Goal: Task Accomplishment & Management: Use online tool/utility

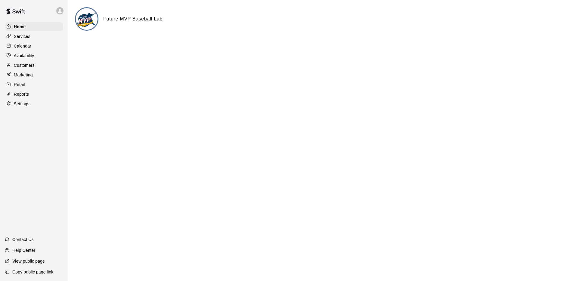
click at [29, 104] on p "Settings" at bounding box center [22, 104] width 16 height 6
select select "**"
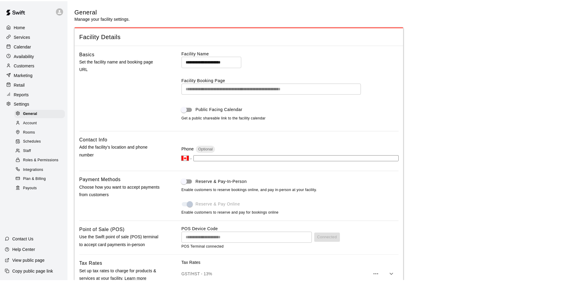
scroll to position [1198, 0]
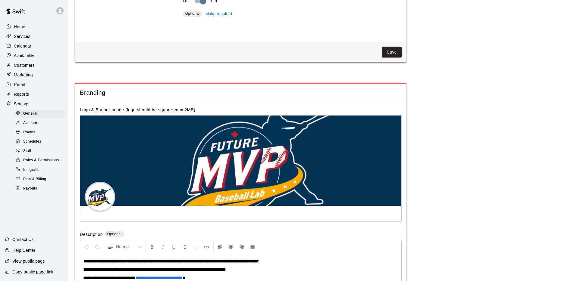
click at [42, 159] on span "Roles & Permissions" at bounding box center [41, 161] width 36 height 6
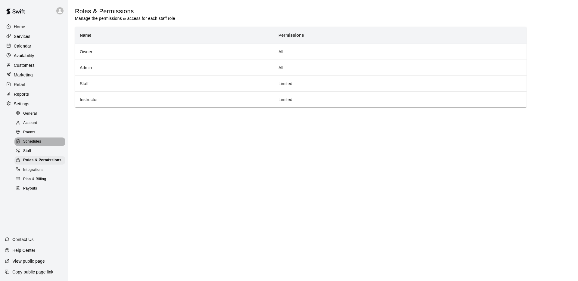
click at [41, 143] on span "Schedules" at bounding box center [32, 142] width 18 height 6
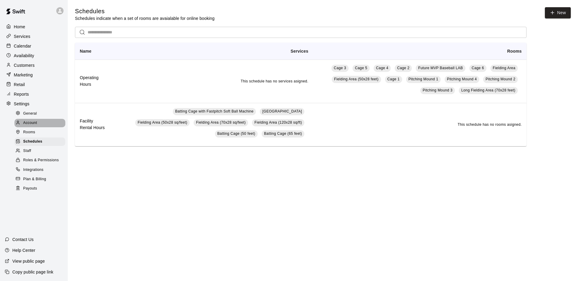
click at [39, 124] on div "Account" at bounding box center [39, 123] width 51 height 8
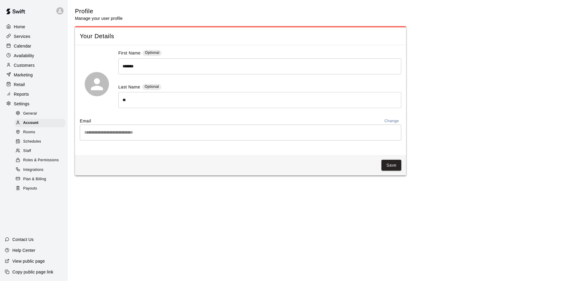
click at [38, 130] on div "Rooms" at bounding box center [39, 132] width 51 height 8
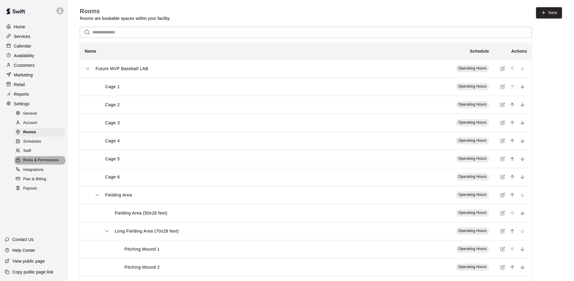
click at [36, 159] on span "Roles & Permissions" at bounding box center [41, 161] width 36 height 6
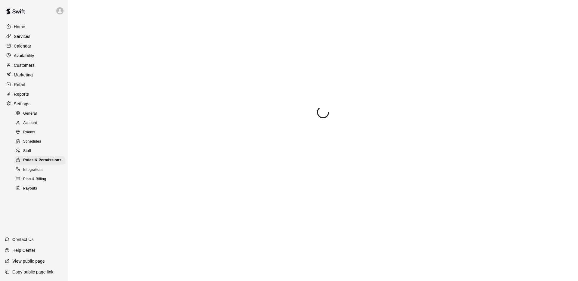
click at [34, 154] on div "Staff" at bounding box center [39, 151] width 51 height 8
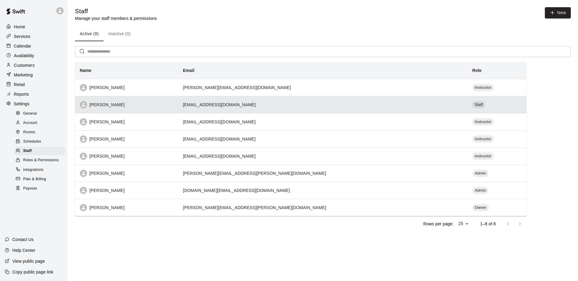
click at [109, 105] on div "[PERSON_NAME]" at bounding box center [127, 104] width 94 height 7
select select "**"
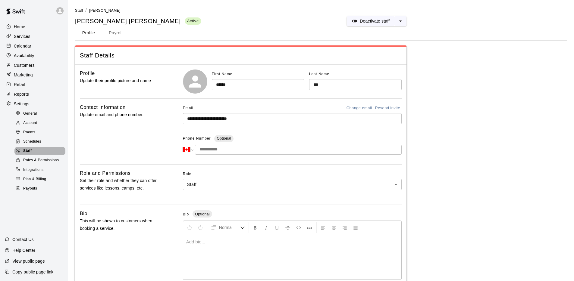
click at [43, 150] on div "Staff" at bounding box center [39, 151] width 51 height 8
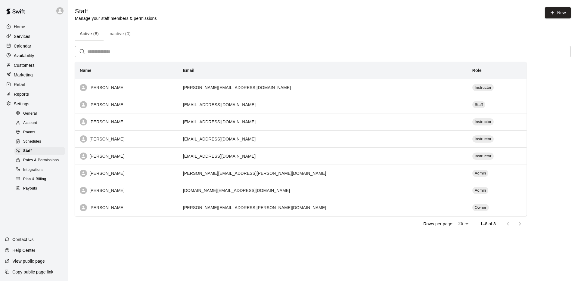
click at [27, 42] on div "Calendar" at bounding box center [34, 46] width 58 height 9
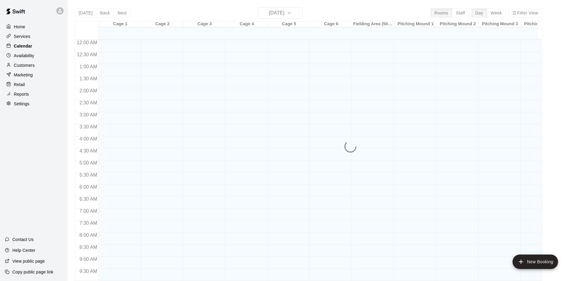
scroll to position [312, 0]
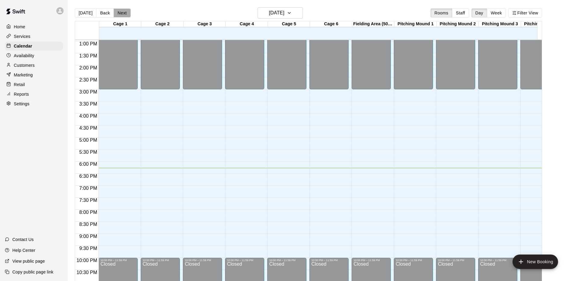
click at [119, 14] on button "Next" at bounding box center [122, 12] width 17 height 9
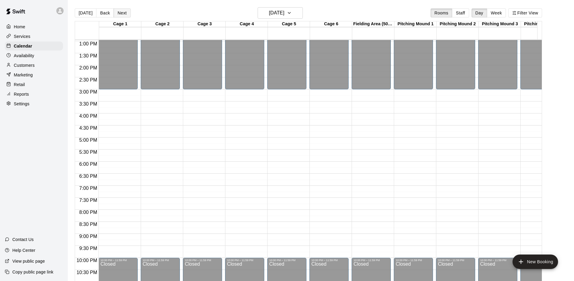
click at [119, 14] on button "Next" at bounding box center [122, 12] width 17 height 9
click at [37, 58] on div "Availability" at bounding box center [34, 55] width 58 height 9
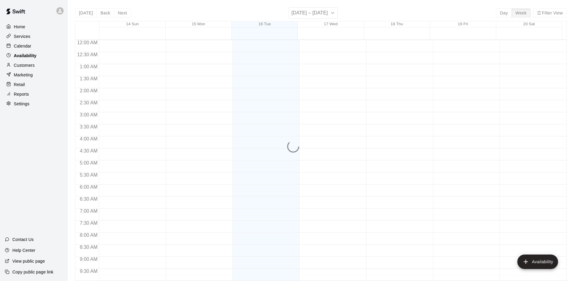
scroll to position [330, 0]
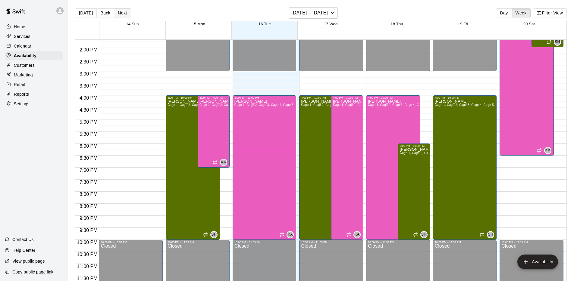
click at [124, 14] on button "Next" at bounding box center [122, 12] width 17 height 9
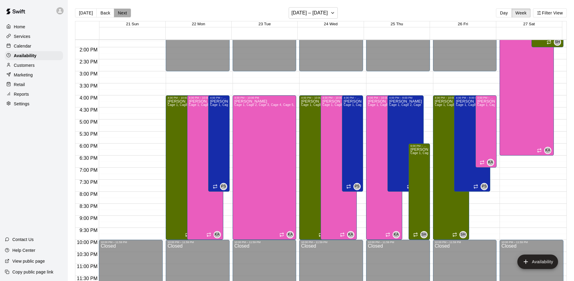
click at [124, 14] on button "Next" at bounding box center [122, 12] width 17 height 9
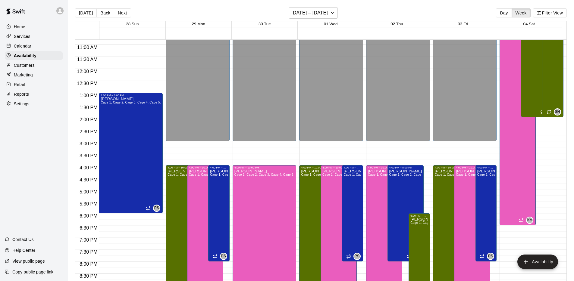
scroll to position [265, 0]
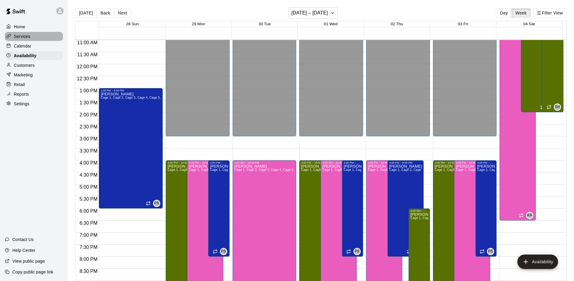
click at [40, 38] on div "Services" at bounding box center [34, 36] width 58 height 9
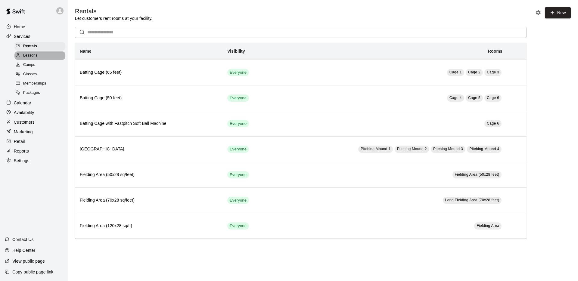
click at [40, 54] on div "Lessons" at bounding box center [39, 56] width 51 height 8
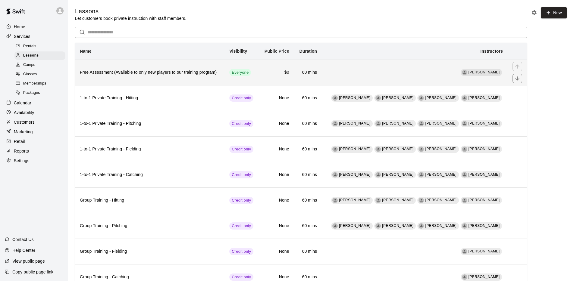
click at [466, 72] on icon "simple table" at bounding box center [464, 72] width 3 height 3
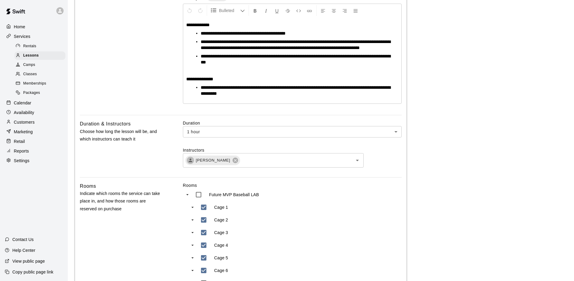
scroll to position [94, 0]
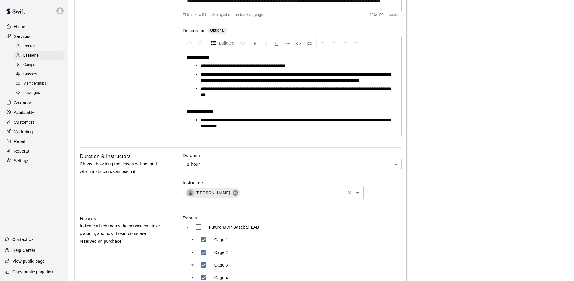
click at [232, 196] on icon at bounding box center [235, 193] width 7 height 7
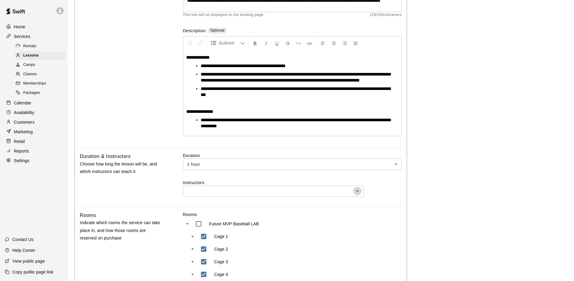
click at [359, 195] on icon "Open" at bounding box center [357, 191] width 7 height 7
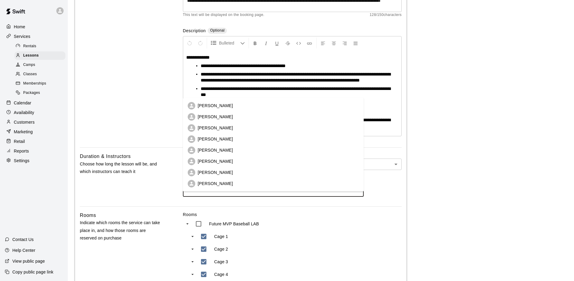
click at [212, 107] on p "[PERSON_NAME]" at bounding box center [215, 106] width 35 height 6
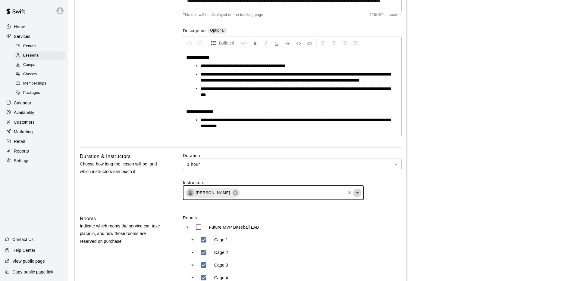
click at [359, 197] on icon "Open" at bounding box center [357, 192] width 7 height 7
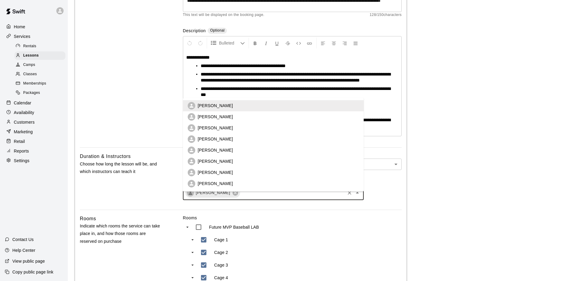
click at [233, 128] on li "[PERSON_NAME]" at bounding box center [273, 128] width 181 height 11
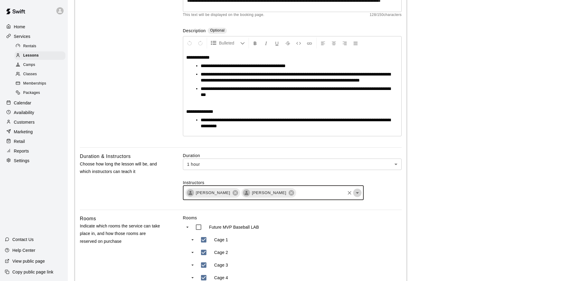
click at [354, 197] on icon "Open" at bounding box center [357, 192] width 7 height 7
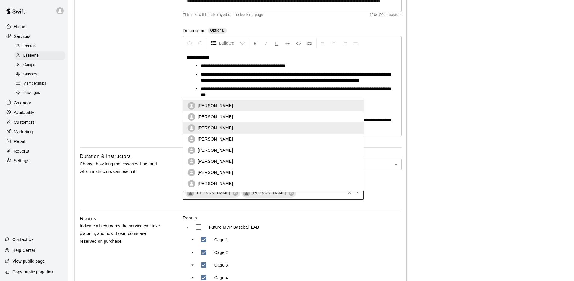
click at [213, 140] on p "[PERSON_NAME]" at bounding box center [215, 139] width 35 height 6
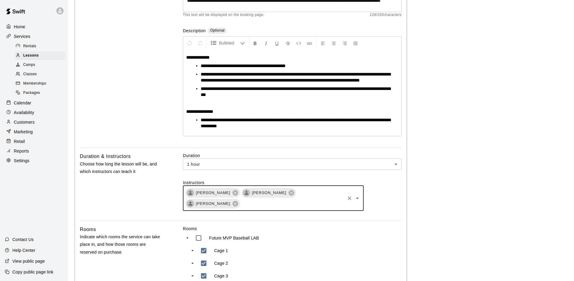
click at [360, 202] on icon "Open" at bounding box center [357, 198] width 7 height 7
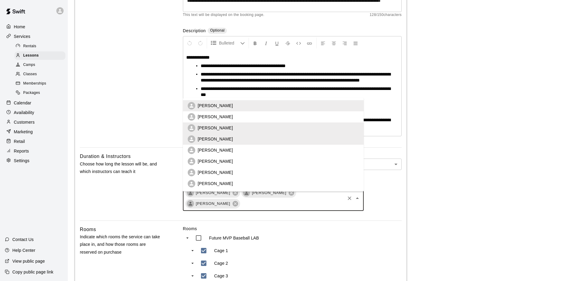
click at [215, 151] on p "[PERSON_NAME]" at bounding box center [215, 150] width 35 height 6
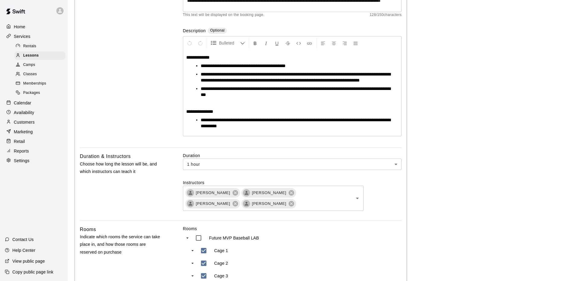
click at [401, 221] on div "Duration 1 hour ** ​ Instructors [PERSON_NAME] [PERSON_NAME] [PERSON_NAME] Shoy…" at bounding box center [292, 187] width 219 height 68
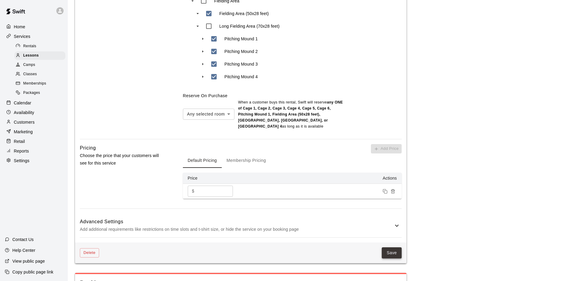
scroll to position [430, 0]
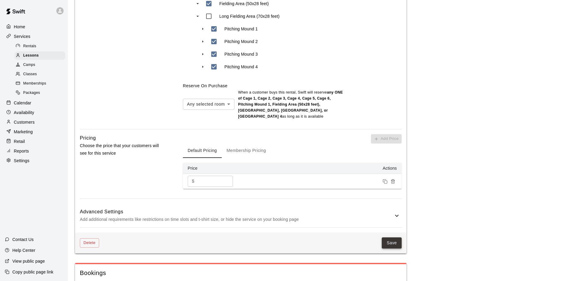
click at [390, 249] on button "Save" at bounding box center [392, 243] width 20 height 11
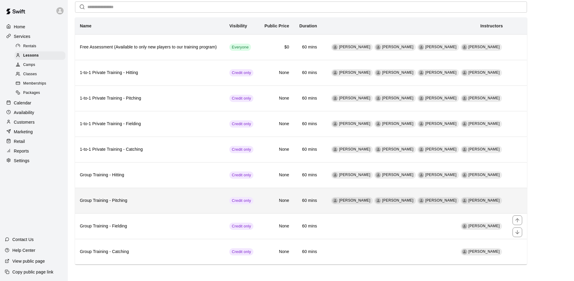
scroll to position [26, 0]
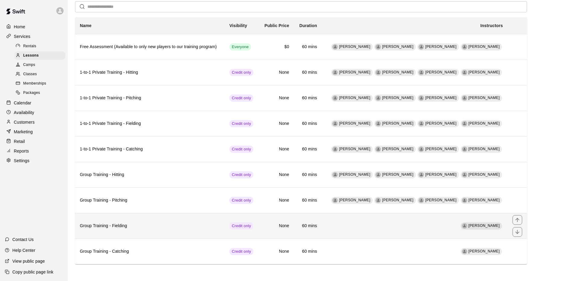
click at [395, 233] on td "[PERSON_NAME]" at bounding box center [415, 226] width 186 height 26
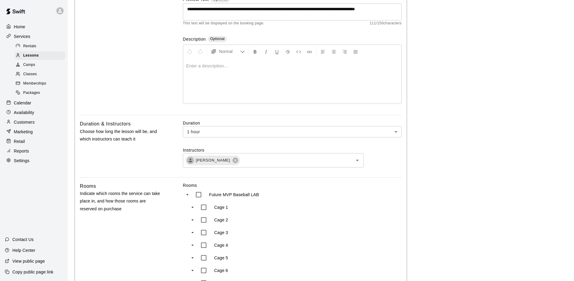
scroll to position [86, 0]
click at [233, 161] on icon at bounding box center [235, 159] width 5 height 5
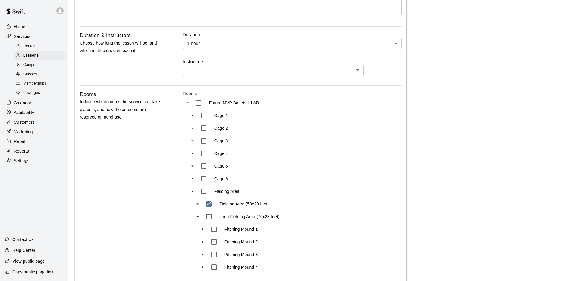
scroll to position [0, 0]
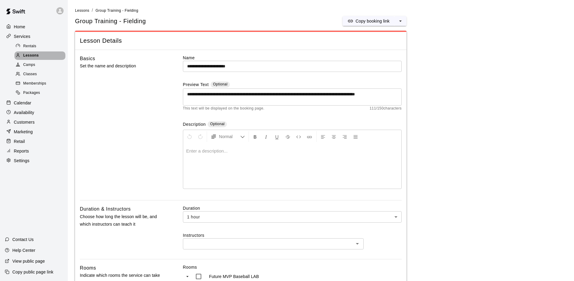
click at [25, 56] on span "Lessons" at bounding box center [31, 56] width 16 height 6
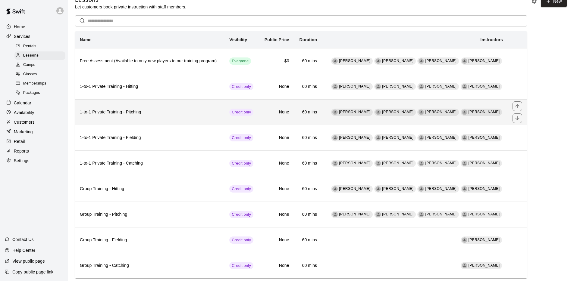
scroll to position [26, 0]
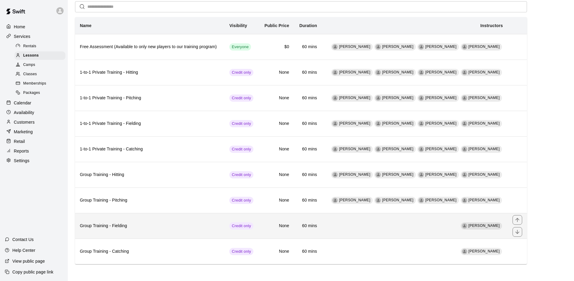
click at [415, 226] on td "[PERSON_NAME]" at bounding box center [415, 226] width 186 height 26
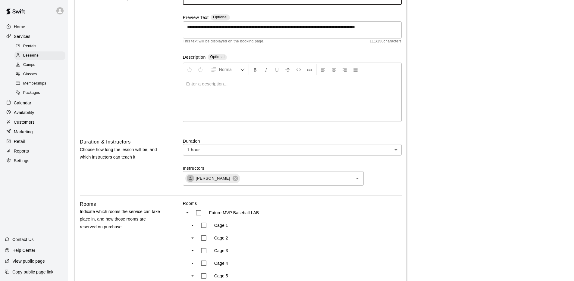
scroll to position [117, 0]
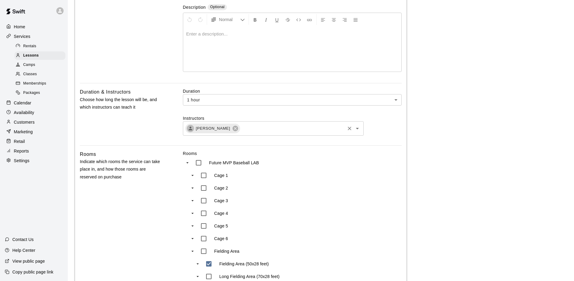
click at [232, 129] on icon at bounding box center [235, 128] width 7 height 7
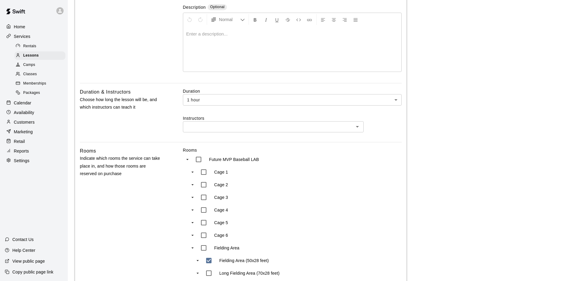
click at [360, 127] on icon "Open" at bounding box center [357, 126] width 7 height 7
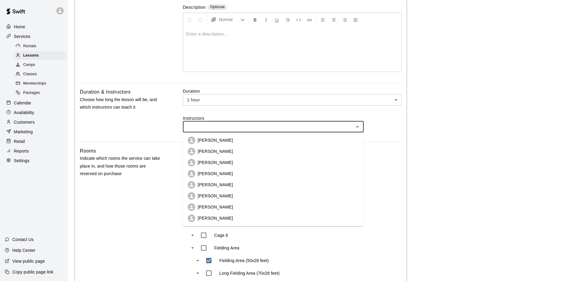
click at [220, 144] on li "[PERSON_NAME]" at bounding box center [273, 140] width 181 height 11
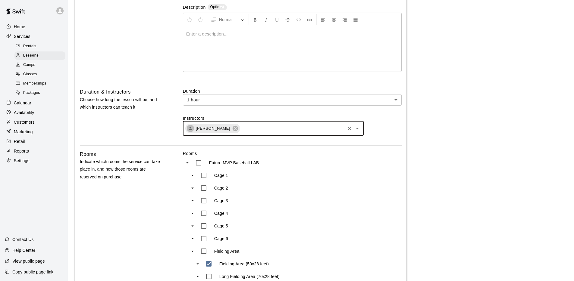
click at [356, 129] on icon "Open" at bounding box center [357, 128] width 7 height 7
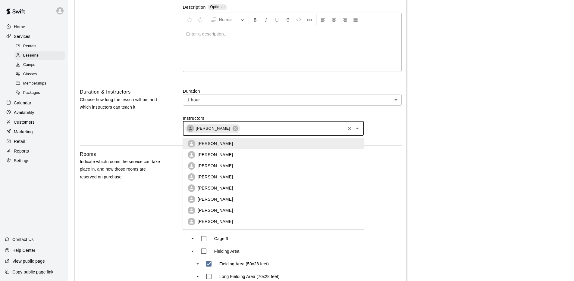
click at [249, 167] on li "[PERSON_NAME]" at bounding box center [273, 166] width 181 height 11
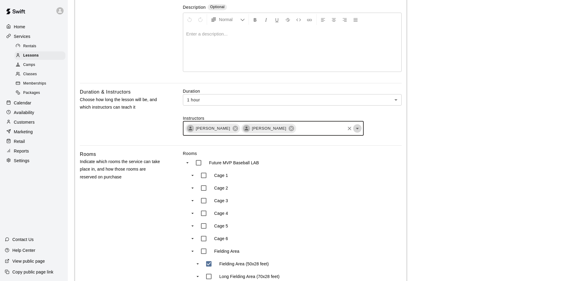
click at [357, 129] on icon "Open" at bounding box center [357, 129] width 3 height 2
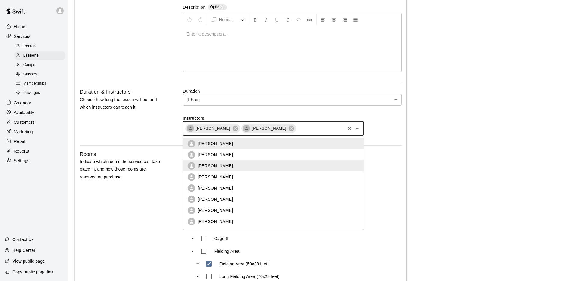
click at [262, 175] on li "[PERSON_NAME]" at bounding box center [273, 177] width 181 height 11
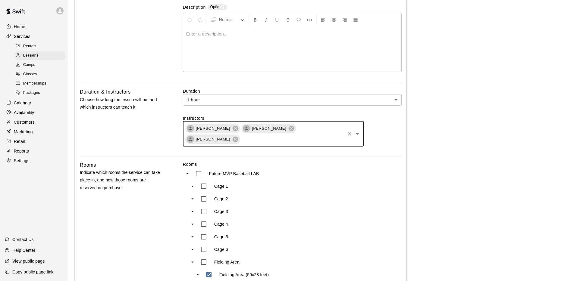
click at [357, 133] on icon "Open" at bounding box center [357, 134] width 3 height 2
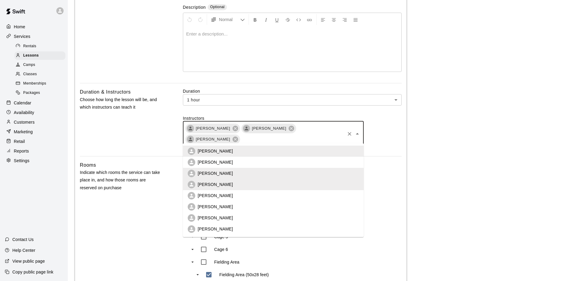
click at [237, 199] on li "[PERSON_NAME]" at bounding box center [273, 195] width 181 height 11
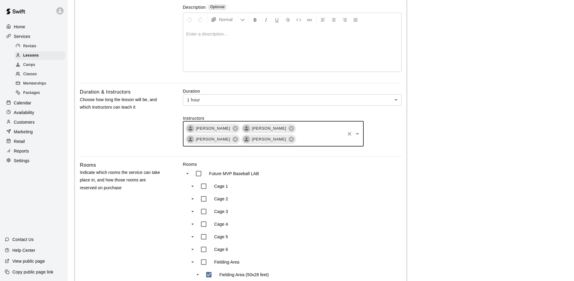
click at [357, 135] on icon "Open" at bounding box center [357, 133] width 7 height 7
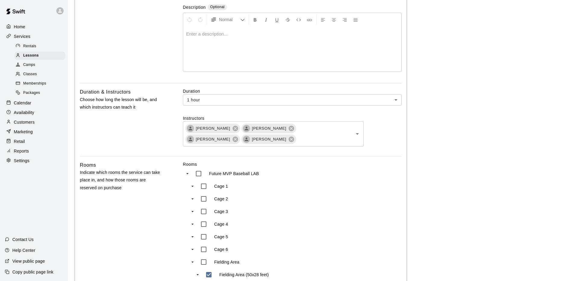
click at [375, 139] on div "Instructors [PERSON_NAME] [PERSON_NAME] [PERSON_NAME] [PERSON_NAME] ​" at bounding box center [292, 130] width 219 height 31
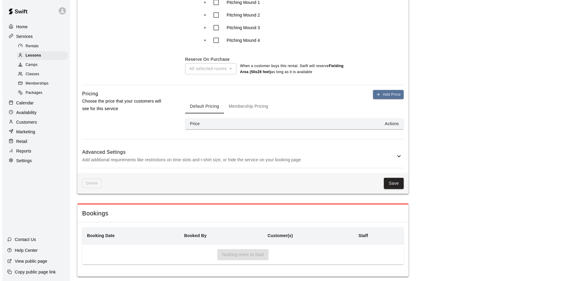
scroll to position [423, 0]
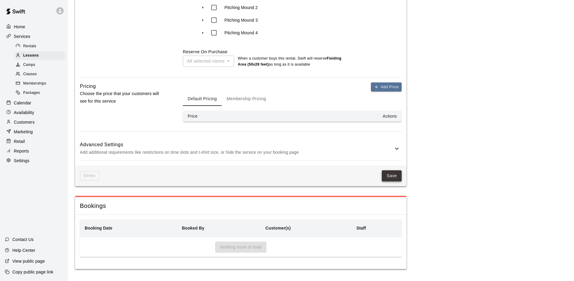
click at [392, 176] on button "Save" at bounding box center [392, 176] width 20 height 11
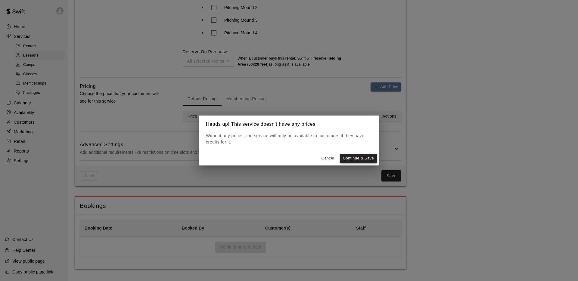
click at [357, 159] on button "Continue & Save" at bounding box center [358, 158] width 37 height 9
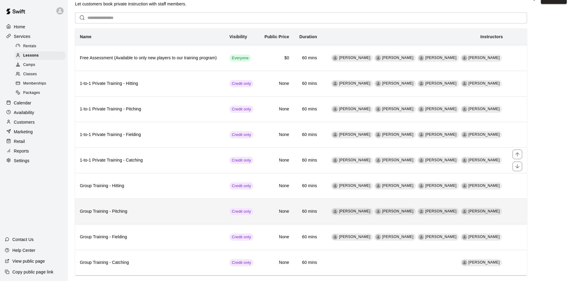
scroll to position [24, 0]
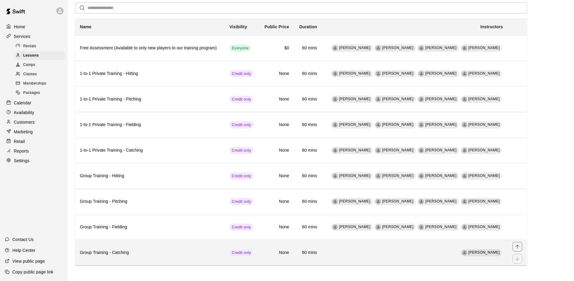
click at [399, 253] on td "[PERSON_NAME]" at bounding box center [415, 253] width 186 height 26
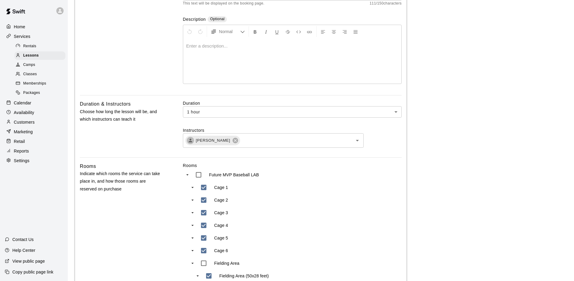
scroll to position [126, 0]
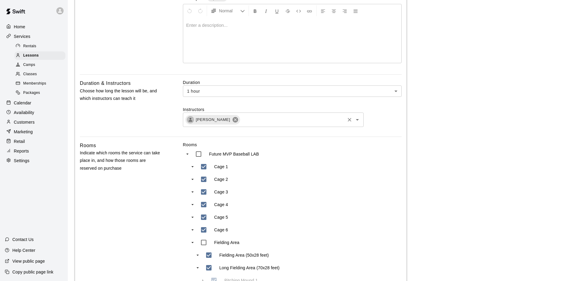
click at [232, 120] on icon at bounding box center [235, 120] width 7 height 7
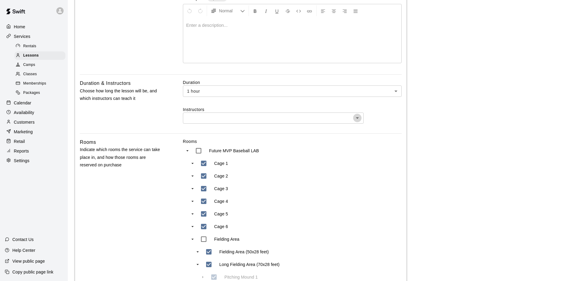
click at [356, 118] on icon "Open" at bounding box center [357, 117] width 7 height 7
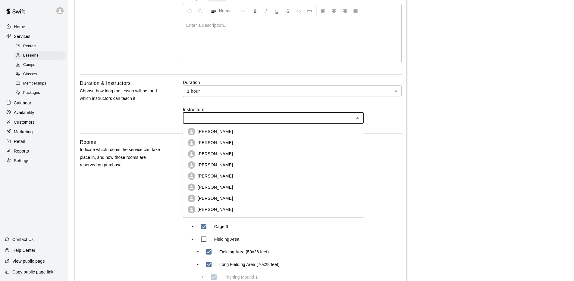
click at [215, 134] on p "[PERSON_NAME]" at bounding box center [215, 132] width 35 height 6
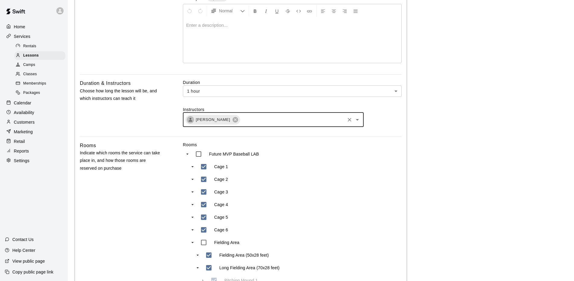
click at [357, 120] on icon "Open" at bounding box center [357, 119] width 7 height 7
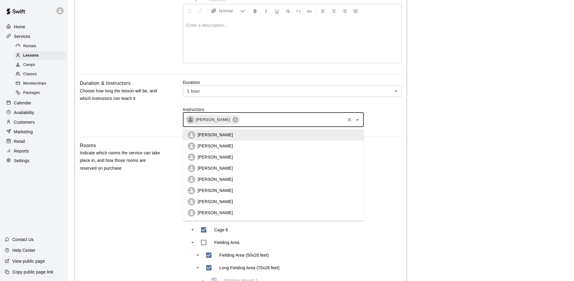
click at [233, 168] on li "[PERSON_NAME]" at bounding box center [273, 168] width 181 height 11
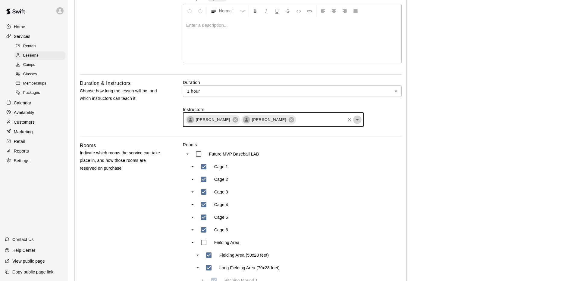
click at [359, 119] on icon "Open" at bounding box center [357, 119] width 7 height 7
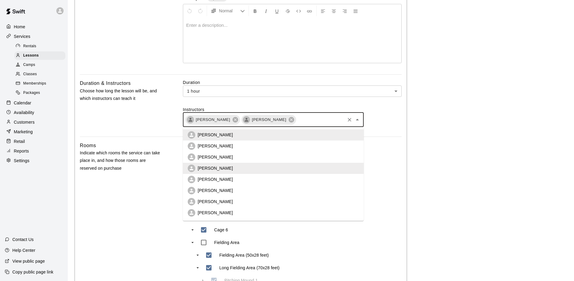
click at [225, 183] on li "[PERSON_NAME]" at bounding box center [273, 179] width 181 height 11
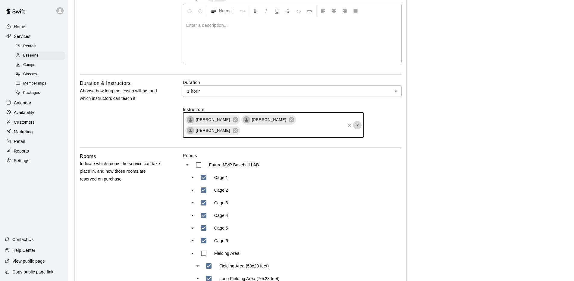
click at [356, 124] on icon "Open" at bounding box center [357, 125] width 7 height 7
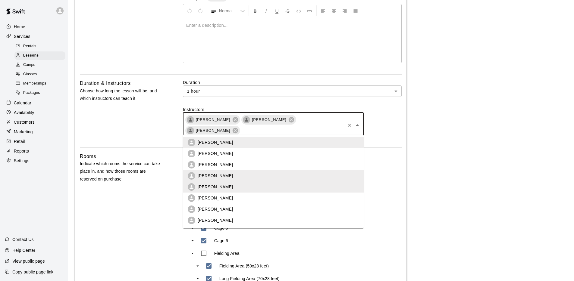
click at [221, 167] on li "[PERSON_NAME]" at bounding box center [273, 164] width 181 height 11
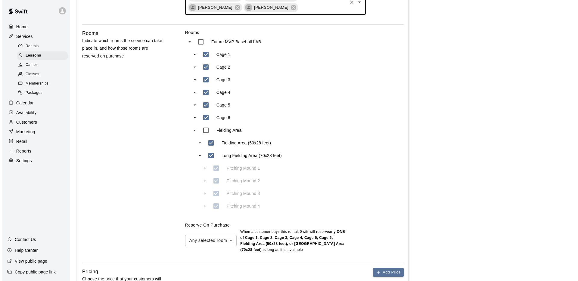
scroll to position [435, 0]
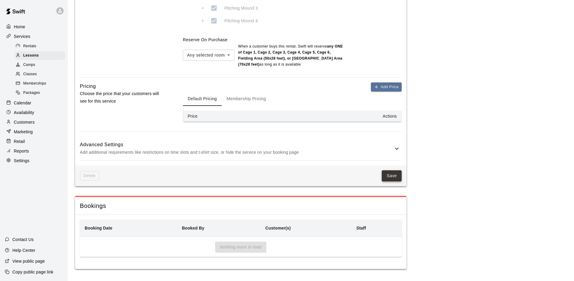
click at [386, 179] on button "Save" at bounding box center [392, 176] width 20 height 11
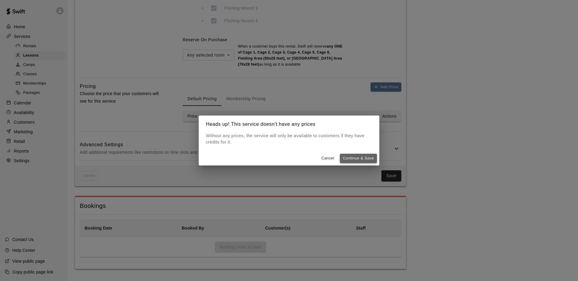
click at [365, 155] on button "Continue & Save" at bounding box center [358, 158] width 37 height 9
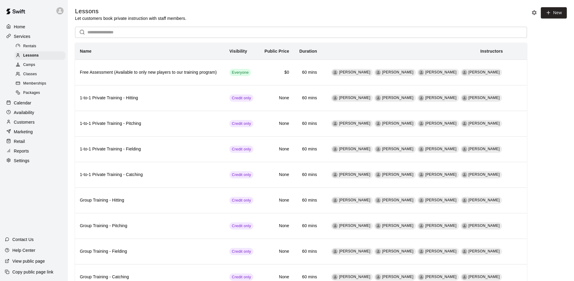
click at [31, 39] on div "Services" at bounding box center [34, 36] width 58 height 9
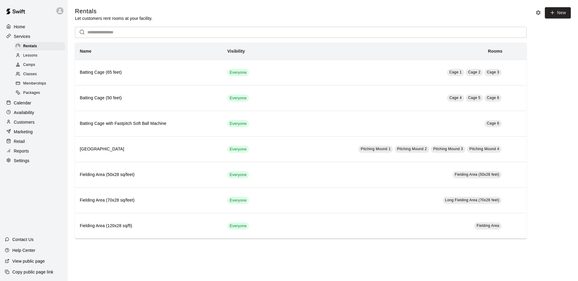
click at [20, 149] on p "Reports" at bounding box center [21, 151] width 15 height 6
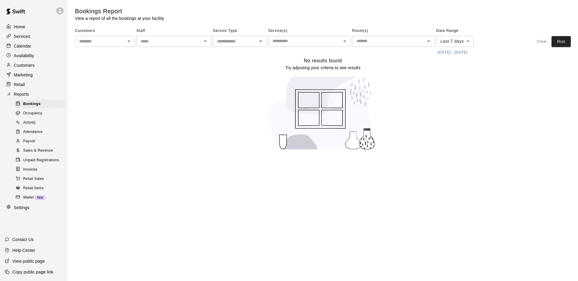
click at [28, 139] on span "Payroll" at bounding box center [29, 142] width 12 height 6
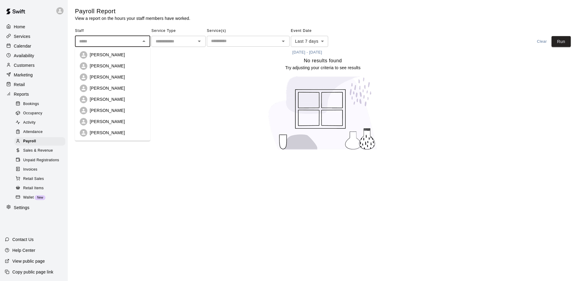
click at [133, 39] on input "text" at bounding box center [108, 42] width 62 height 8
click at [125, 56] on p "[PERSON_NAME]" at bounding box center [107, 55] width 35 height 6
type input "**********"
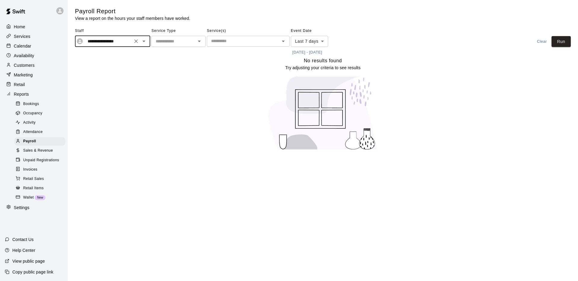
click at [27, 45] on p "Calendar" at bounding box center [22, 46] width 17 height 6
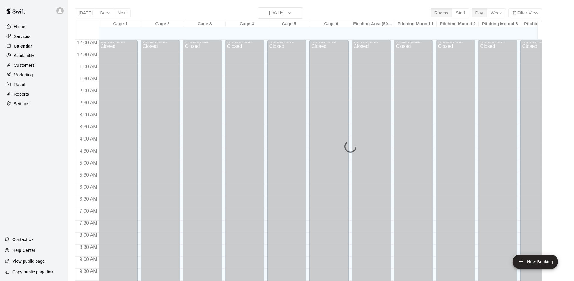
scroll to position [312, 0]
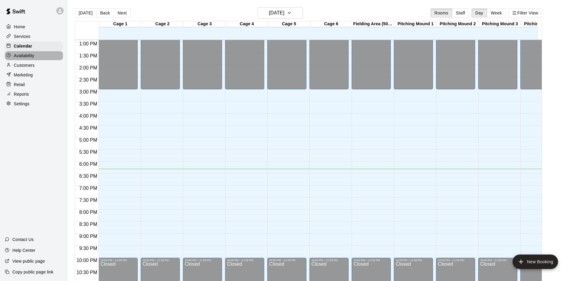
click at [12, 55] on div at bounding box center [10, 56] width 8 height 6
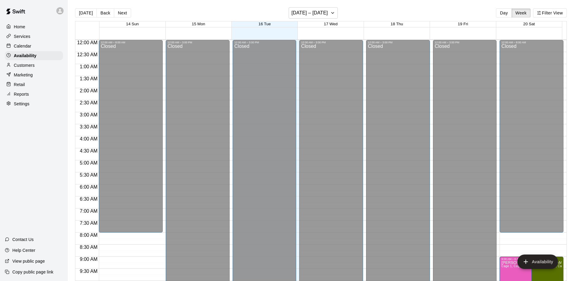
scroll to position [330, 0]
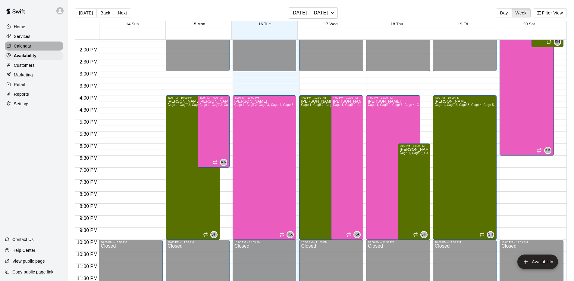
click at [20, 46] on p "Calendar" at bounding box center [22, 46] width 17 height 6
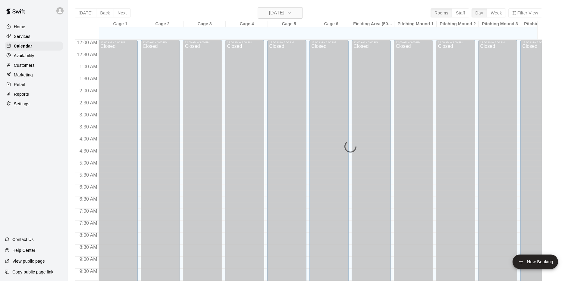
scroll to position [312, 0]
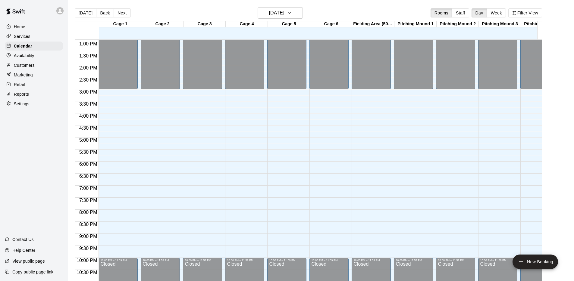
click at [115, 11] on button "Next" at bounding box center [122, 12] width 17 height 9
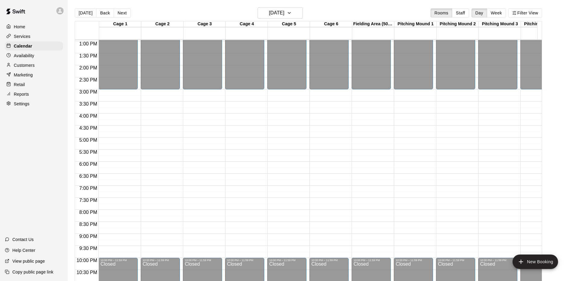
click at [118, 12] on button "Next" at bounding box center [122, 12] width 17 height 9
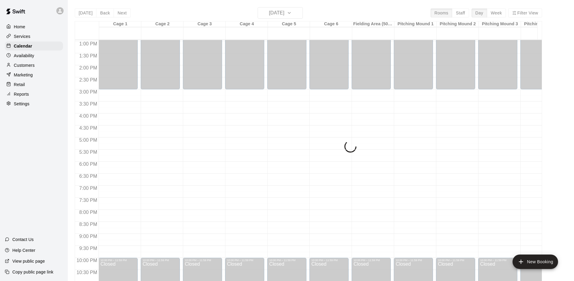
click at [118, 12] on div "[DATE] Back [DATE][DATE] Rooms Staff Day Week Filter View Cage 1 18 Thu Cage 2 …" at bounding box center [308, 147] width 467 height 281
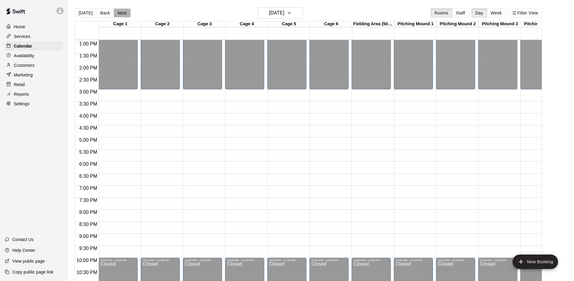
click at [118, 12] on button "Next" at bounding box center [122, 12] width 17 height 9
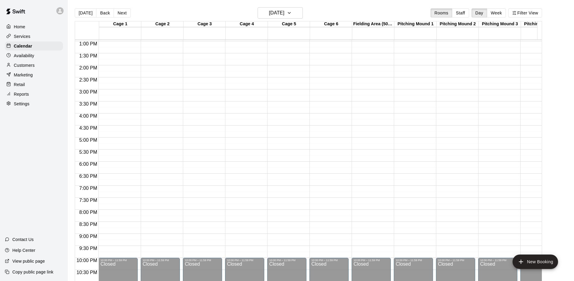
click at [38, 58] on div "Availability" at bounding box center [34, 55] width 58 height 9
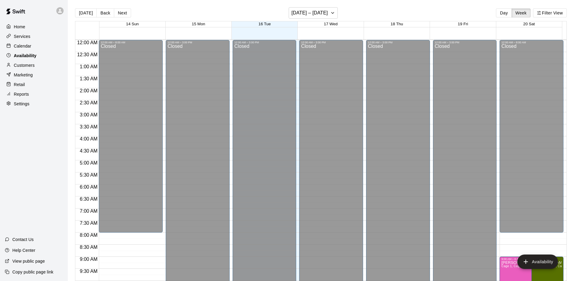
scroll to position [330, 0]
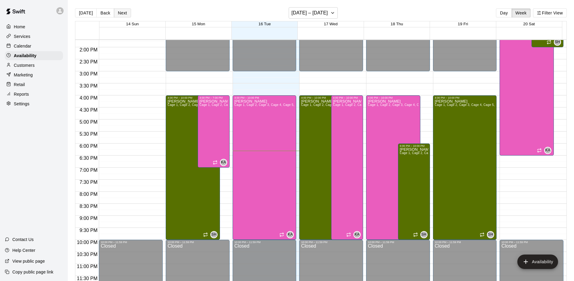
click at [123, 12] on button "Next" at bounding box center [122, 12] width 17 height 9
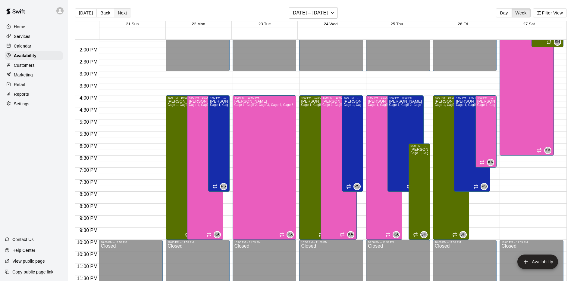
click at [123, 12] on button "Next" at bounding box center [122, 12] width 17 height 9
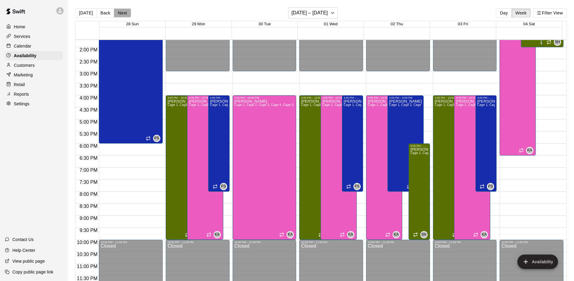
click at [123, 12] on button "Next" at bounding box center [122, 12] width 17 height 9
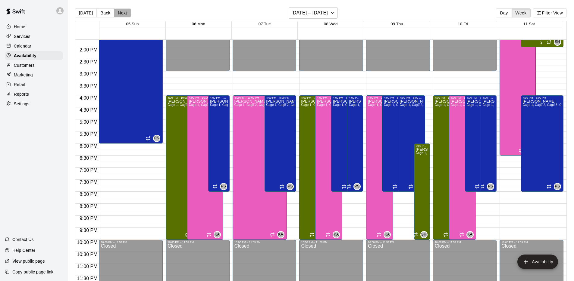
click at [123, 12] on button "Next" at bounding box center [122, 12] width 17 height 9
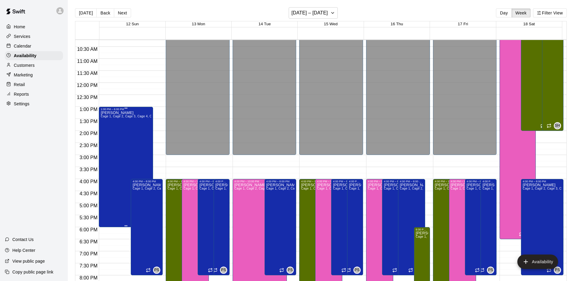
scroll to position [248, 0]
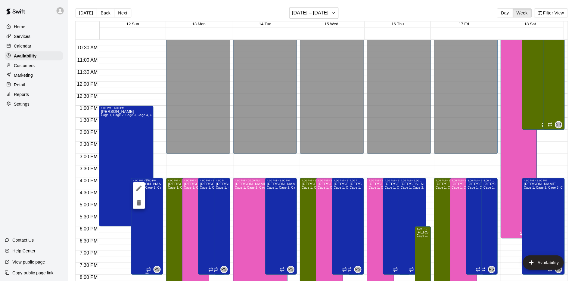
click at [148, 191] on div at bounding box center [289, 140] width 578 height 281
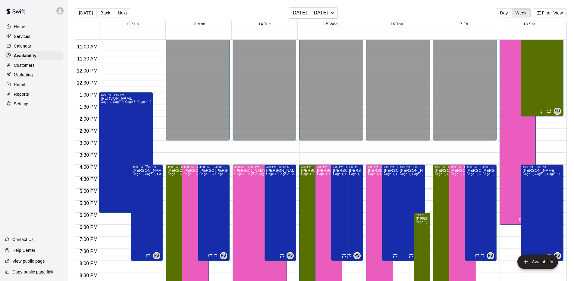
scroll to position [263, 0]
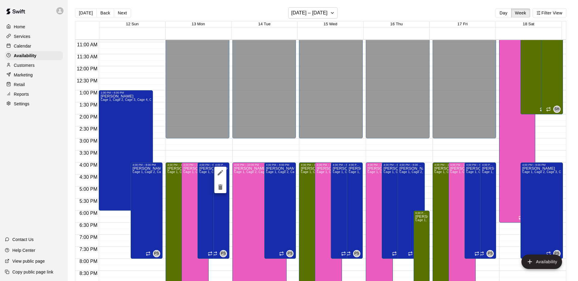
click at [208, 195] on div at bounding box center [289, 140] width 578 height 281
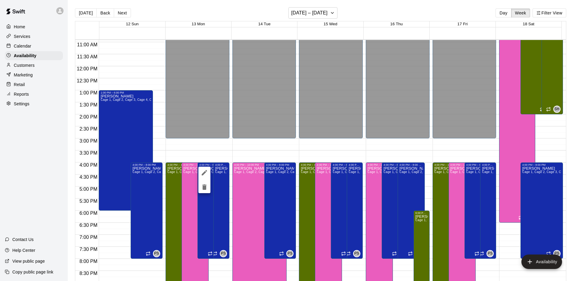
click at [138, 129] on div at bounding box center [289, 140] width 578 height 281
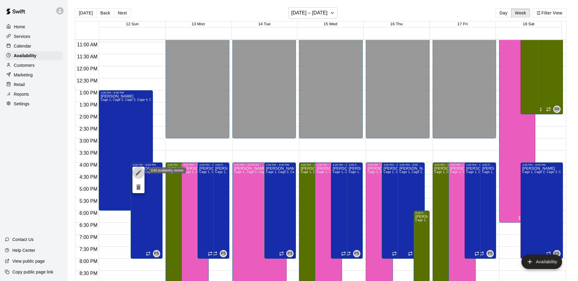
click at [140, 172] on icon "edit" at bounding box center [138, 172] width 7 height 7
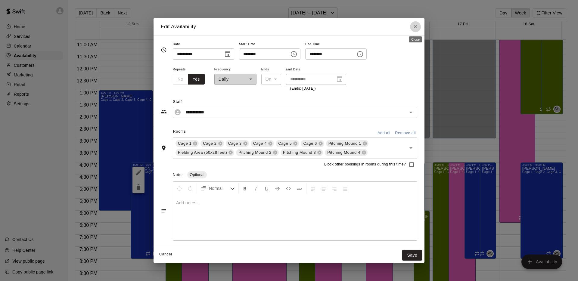
click at [414, 27] on icon "Close" at bounding box center [416, 27] width 6 height 6
type input "**********"
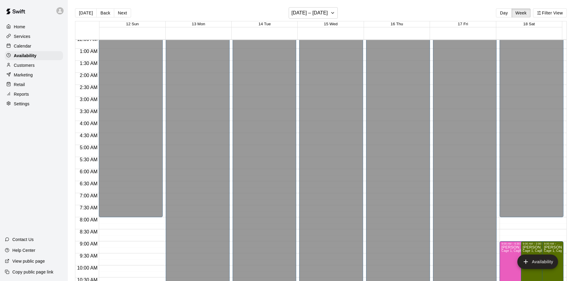
scroll to position [0, 0]
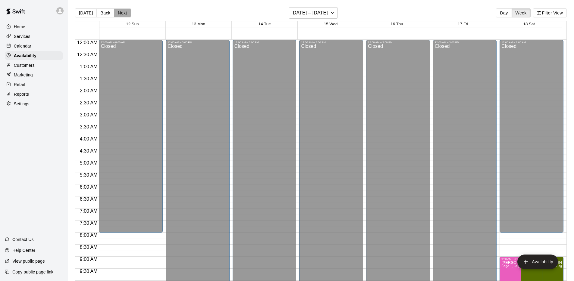
click at [116, 13] on button "Next" at bounding box center [122, 12] width 17 height 9
click at [125, 14] on button "Next" at bounding box center [122, 12] width 17 height 9
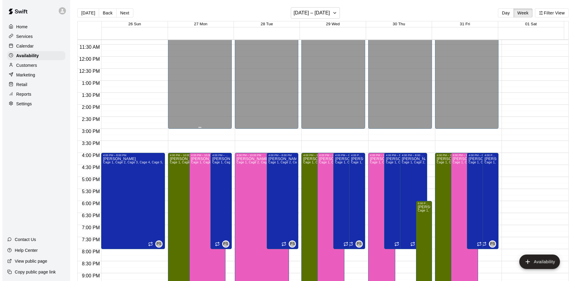
scroll to position [330, 0]
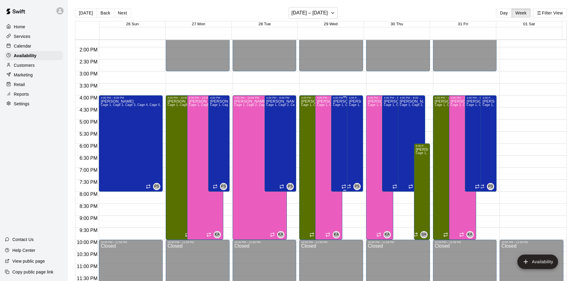
click at [338, 161] on div "[PERSON_NAME] 1, Cage 2, Cage 3, Cage 4, Cage 5, Cage 6, Pitching Mound 1, Fiel…" at bounding box center [344, 239] width 23 height 281
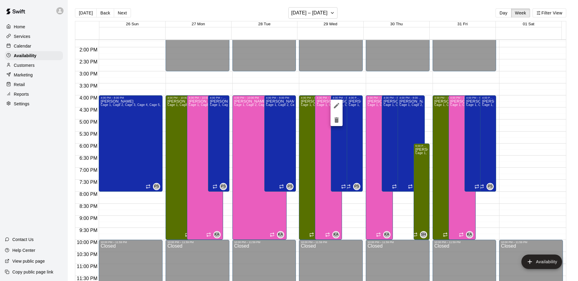
click at [348, 162] on div at bounding box center [289, 140] width 578 height 281
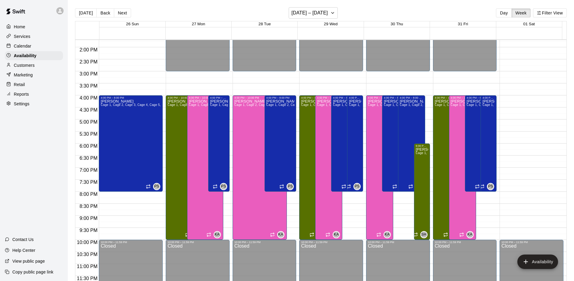
click at [18, 27] on p "Home" at bounding box center [19, 27] width 11 height 6
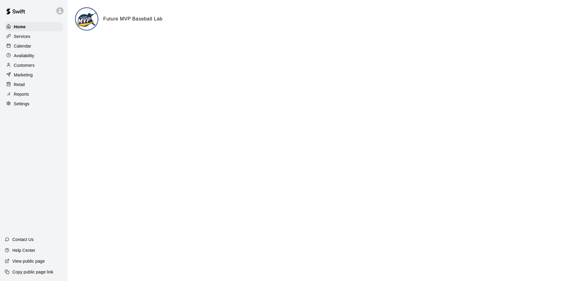
click at [23, 36] on p "Services" at bounding box center [22, 36] width 17 height 6
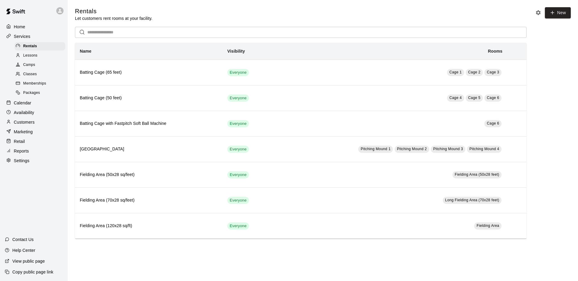
click at [26, 27] on div "Home" at bounding box center [34, 26] width 58 height 9
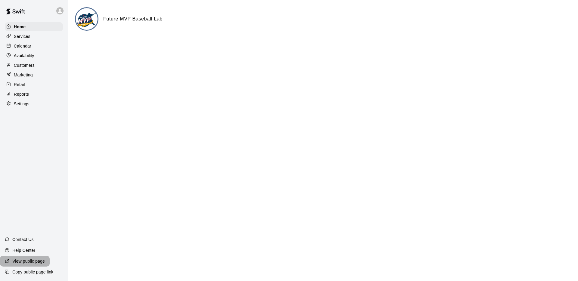
click at [22, 262] on p "View public page" at bounding box center [28, 261] width 33 height 6
click at [25, 105] on p "Settings" at bounding box center [22, 104] width 16 height 6
select select "**"
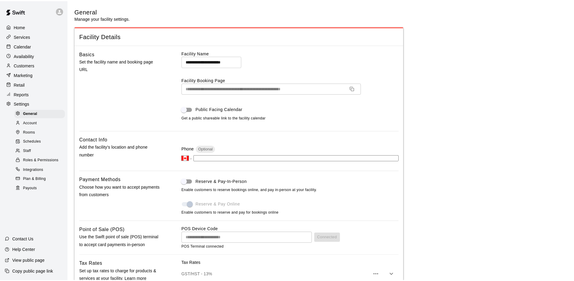
scroll to position [1198, 0]
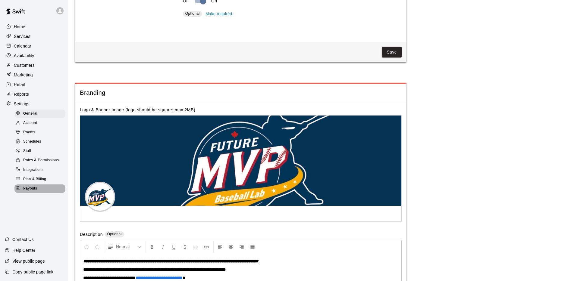
click at [30, 188] on span "Payouts" at bounding box center [30, 189] width 14 height 6
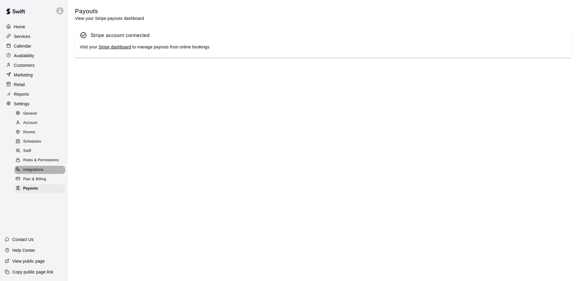
click at [30, 169] on span "Integrations" at bounding box center [33, 170] width 20 height 6
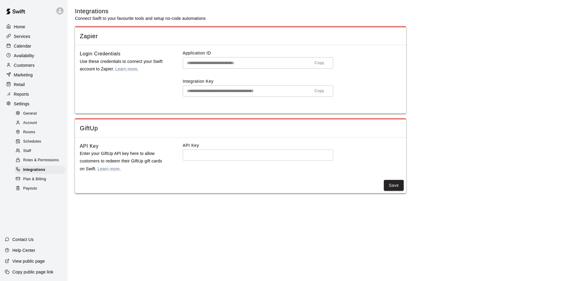
click at [26, 91] on p "Reports" at bounding box center [21, 94] width 15 height 6
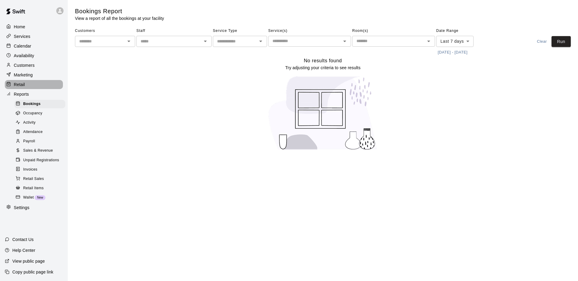
click at [25, 85] on div "Retail" at bounding box center [34, 84] width 58 height 9
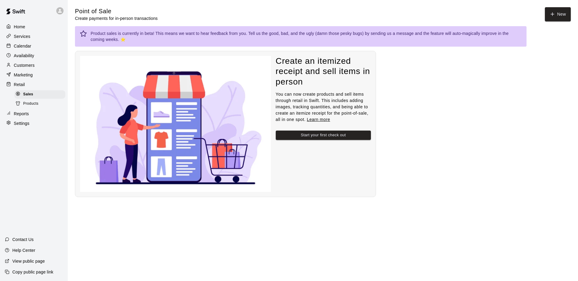
click at [27, 106] on span "Products" at bounding box center [30, 104] width 15 height 6
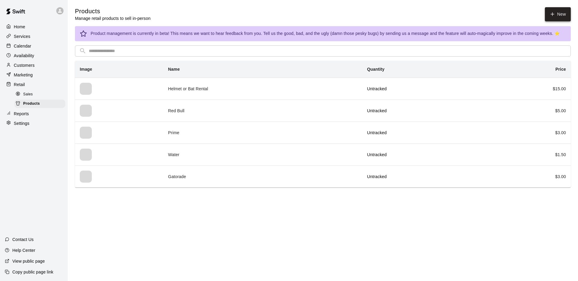
click at [554, 18] on link "New" at bounding box center [558, 14] width 26 height 14
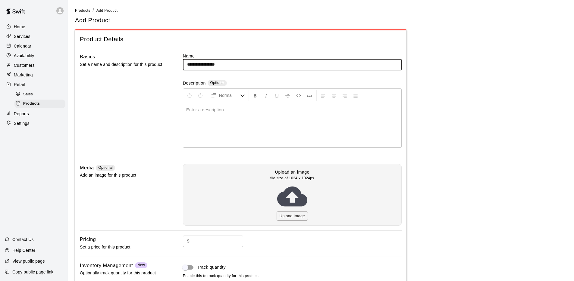
type input "**********"
click at [229, 245] on input "text" at bounding box center [217, 241] width 51 height 11
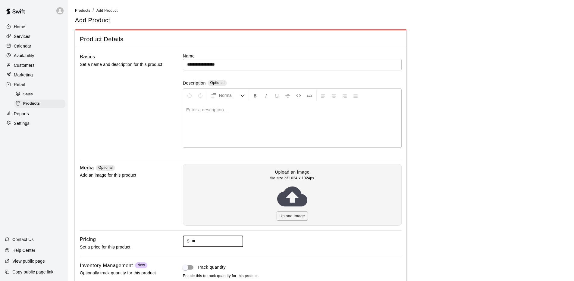
type input "**"
click at [271, 243] on div "$ ** ​" at bounding box center [292, 241] width 219 height 11
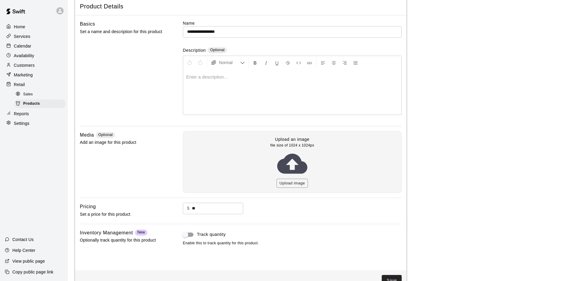
scroll to position [50, 0]
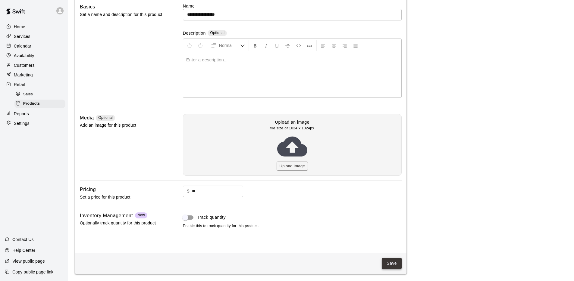
click at [393, 264] on button "Save" at bounding box center [392, 263] width 20 height 11
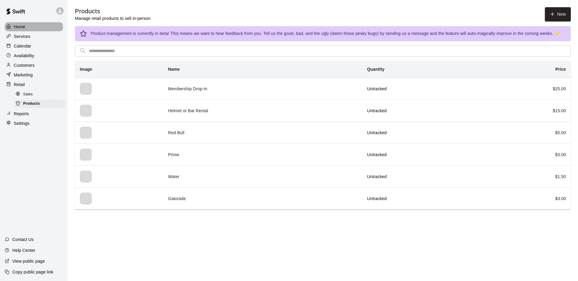
click at [31, 28] on div "Home" at bounding box center [34, 26] width 58 height 9
